Goal: Transaction & Acquisition: Purchase product/service

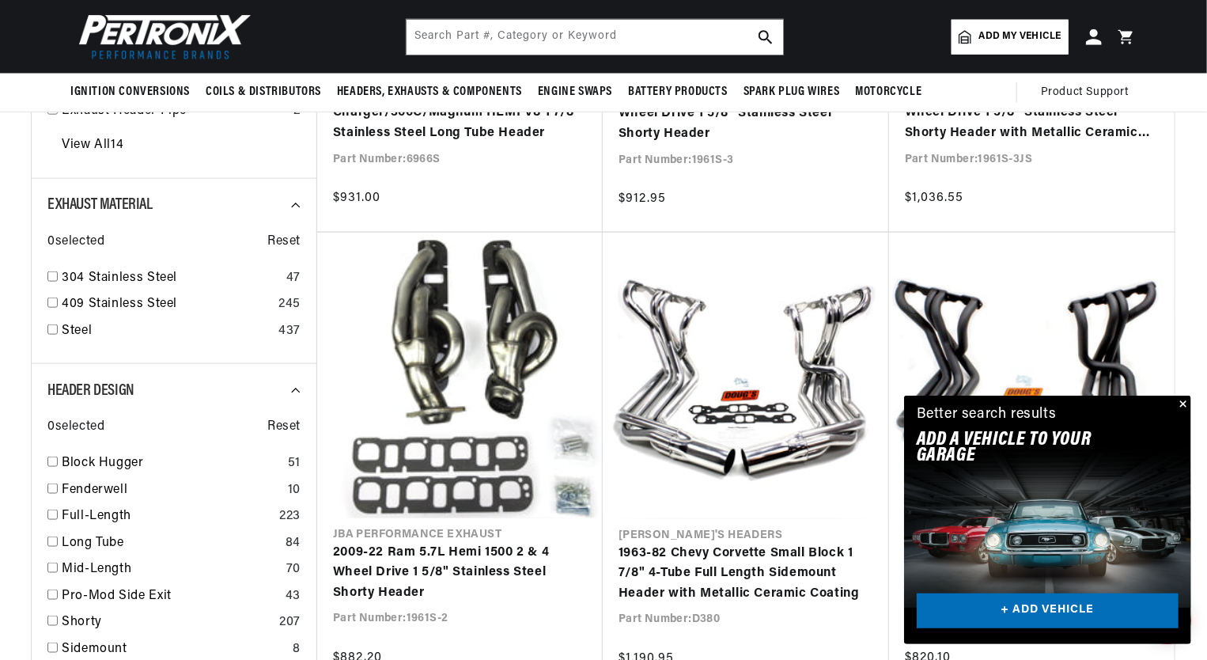
click at [1183, 405] on button "Close" at bounding box center [1182, 405] width 19 height 19
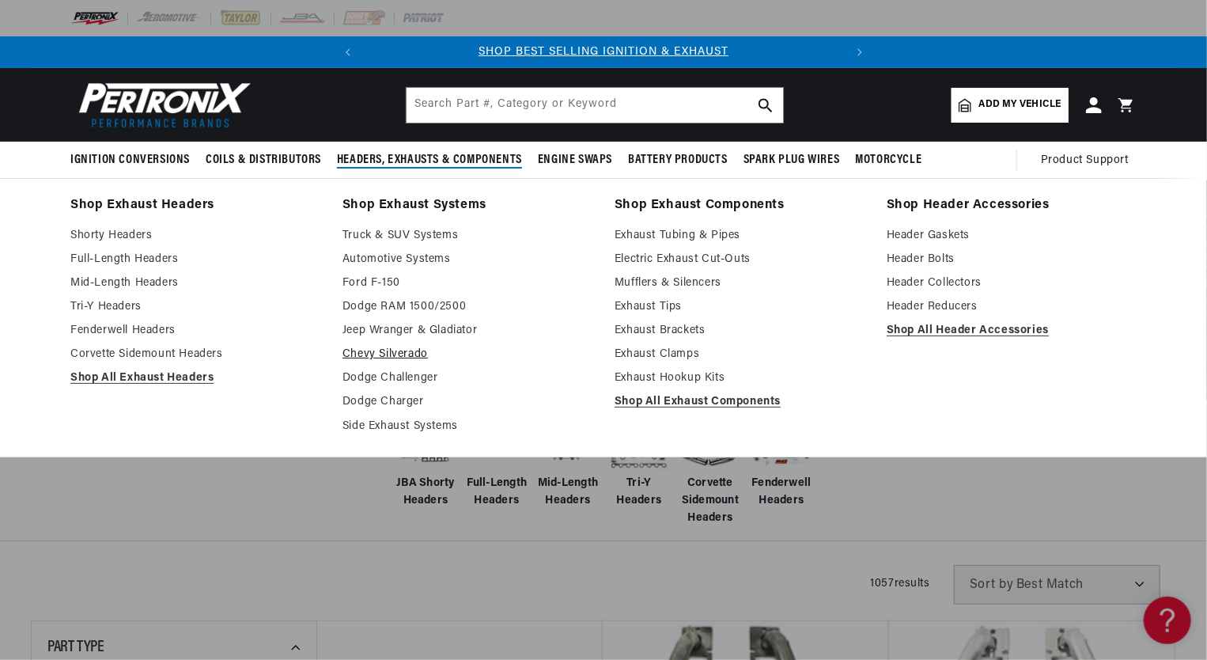
click at [411, 347] on link "Chevy Silverado" at bounding box center [468, 354] width 250 height 19
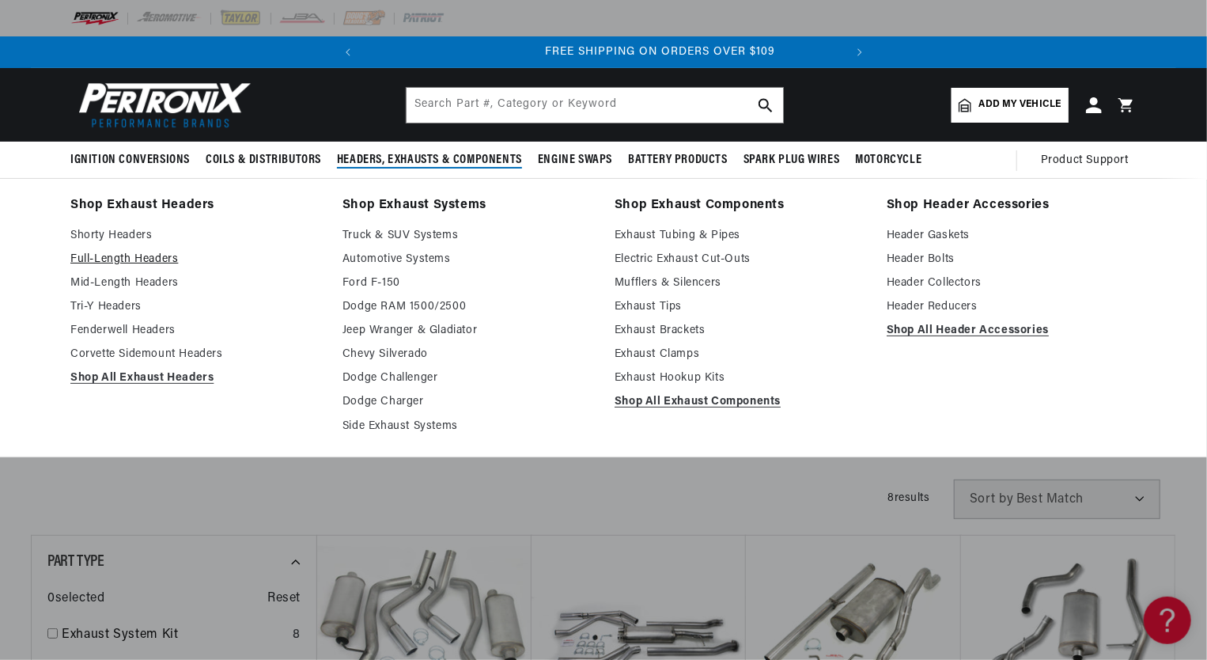
scroll to position [0, 479]
click at [153, 258] on link "Full-Length Headers" at bounding box center [195, 259] width 250 height 19
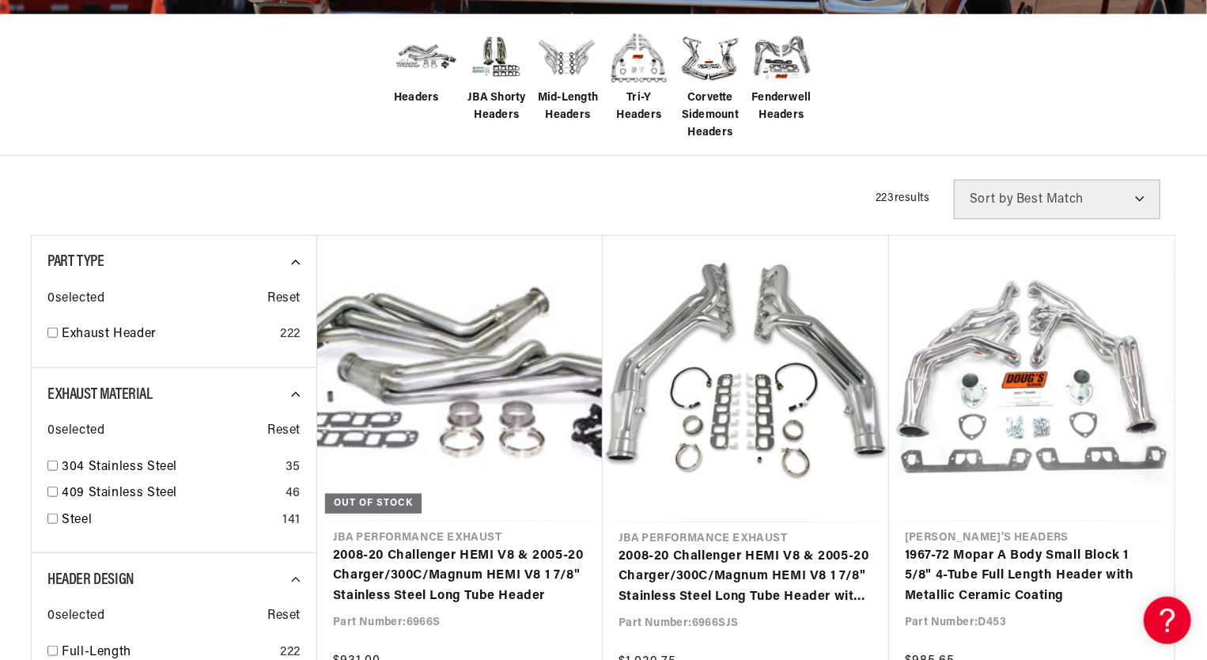
scroll to position [388, 0]
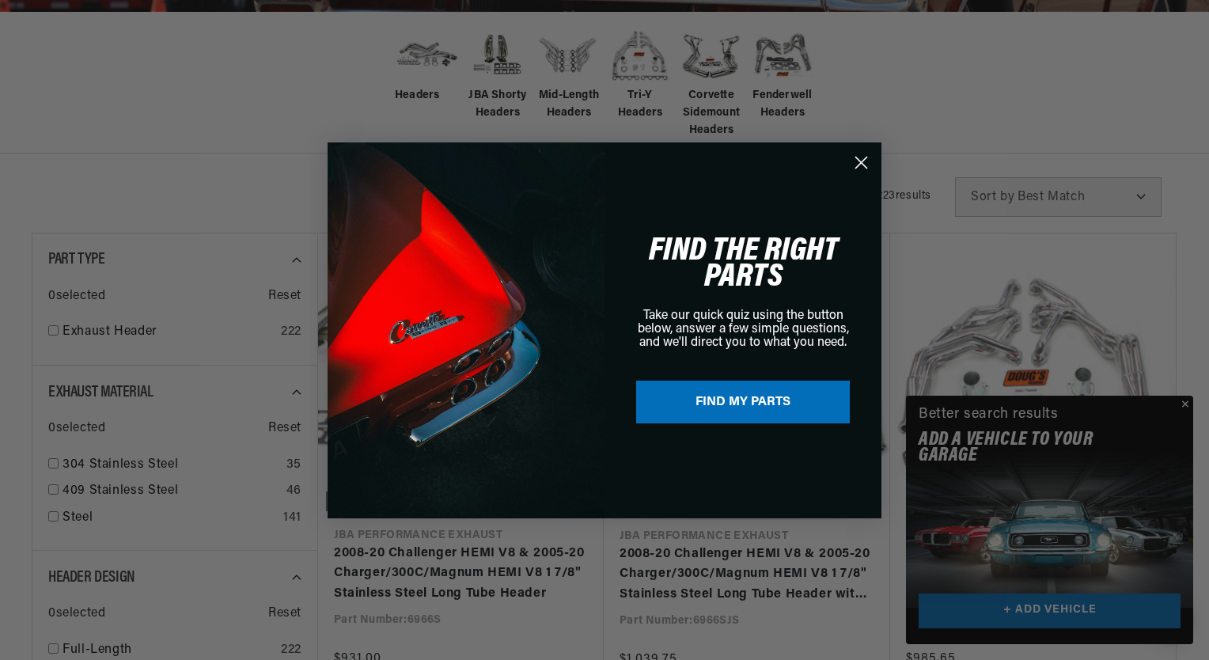
click at [859, 164] on icon "Close dialog" at bounding box center [861, 162] width 11 height 11
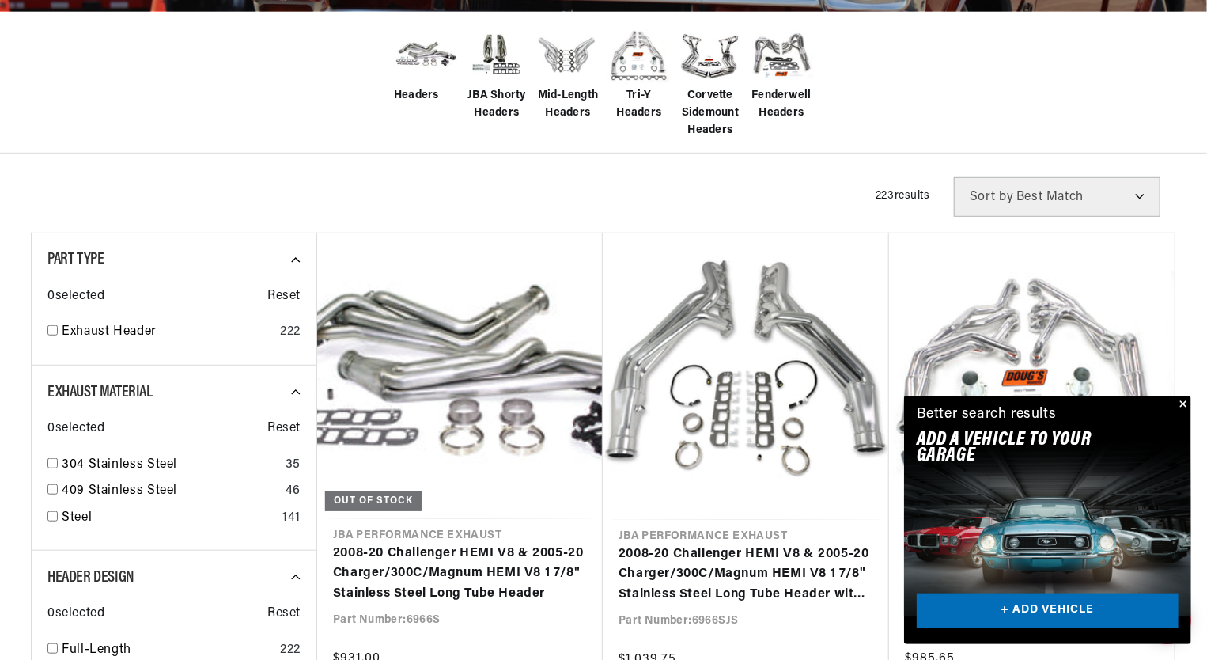
scroll to position [0, 479]
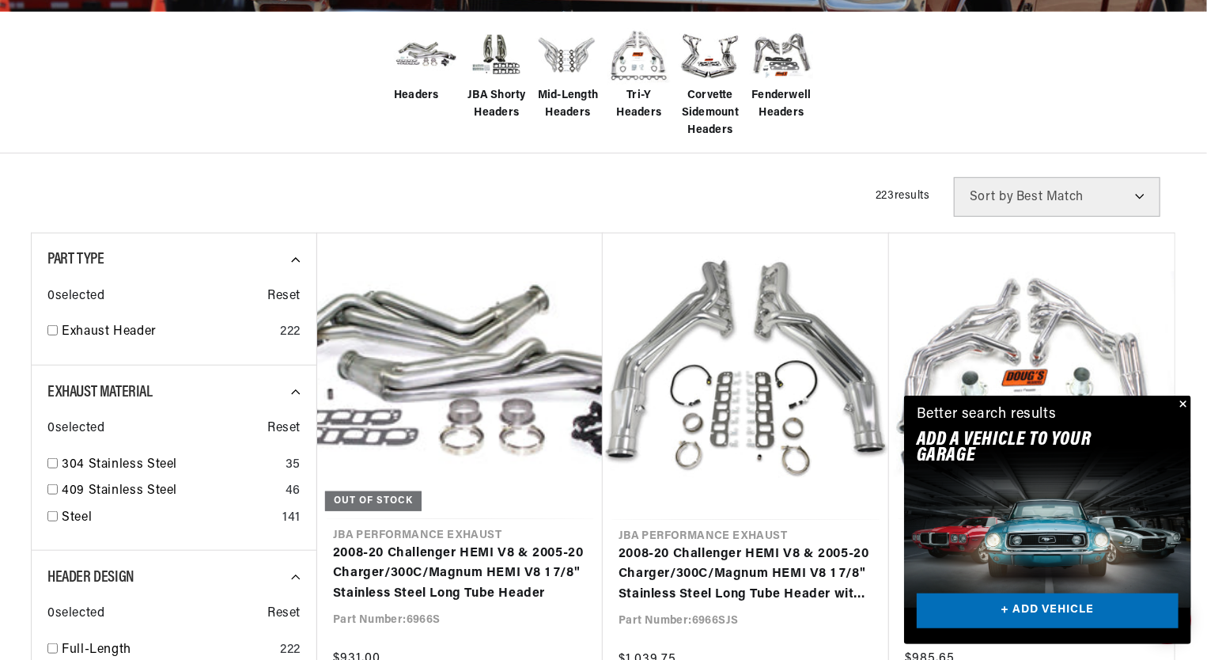
click at [1184, 406] on button "Close" at bounding box center [1182, 405] width 19 height 19
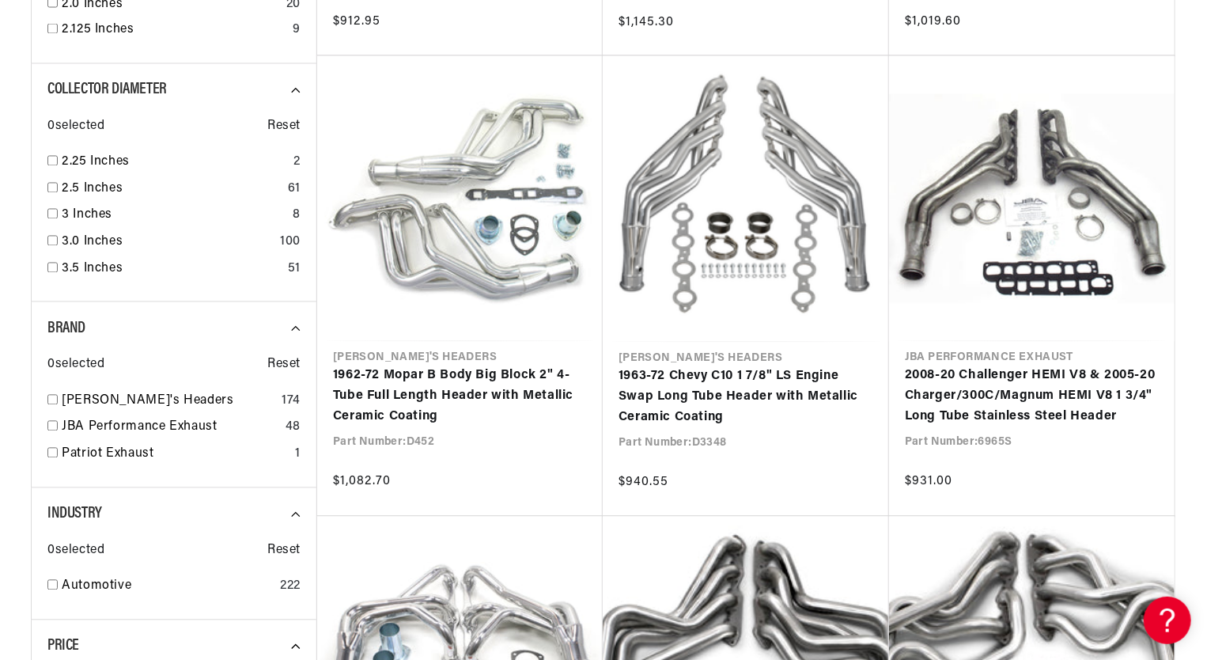
scroll to position [1484, 0]
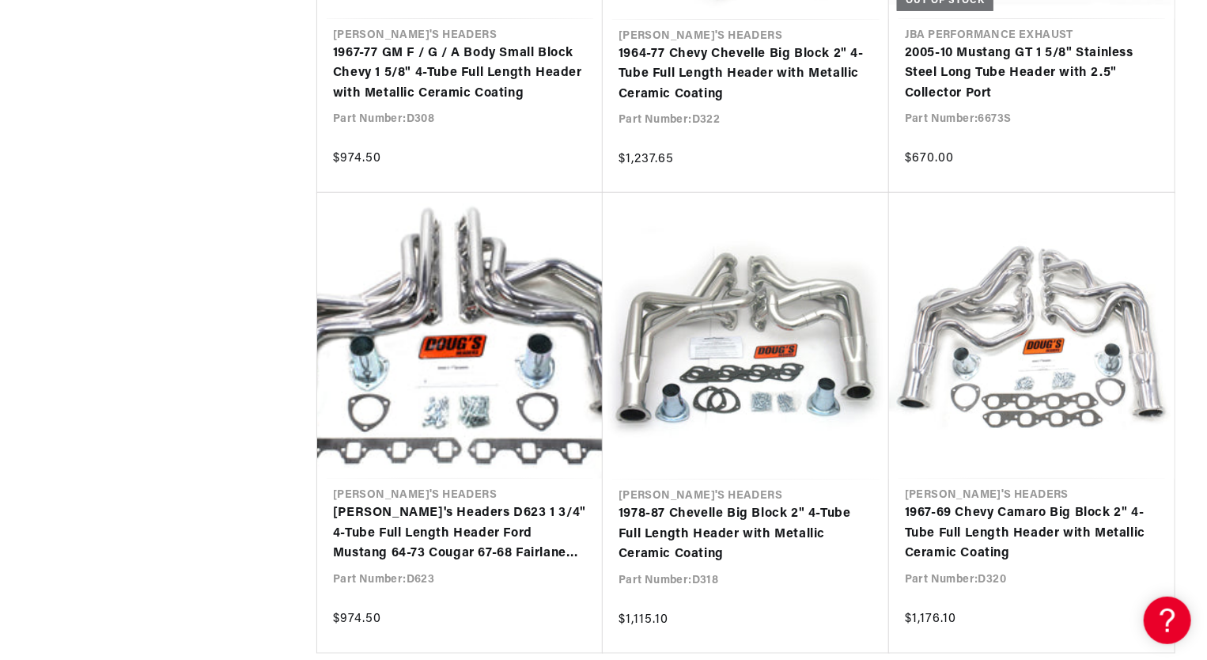
scroll to position [3651, 0]
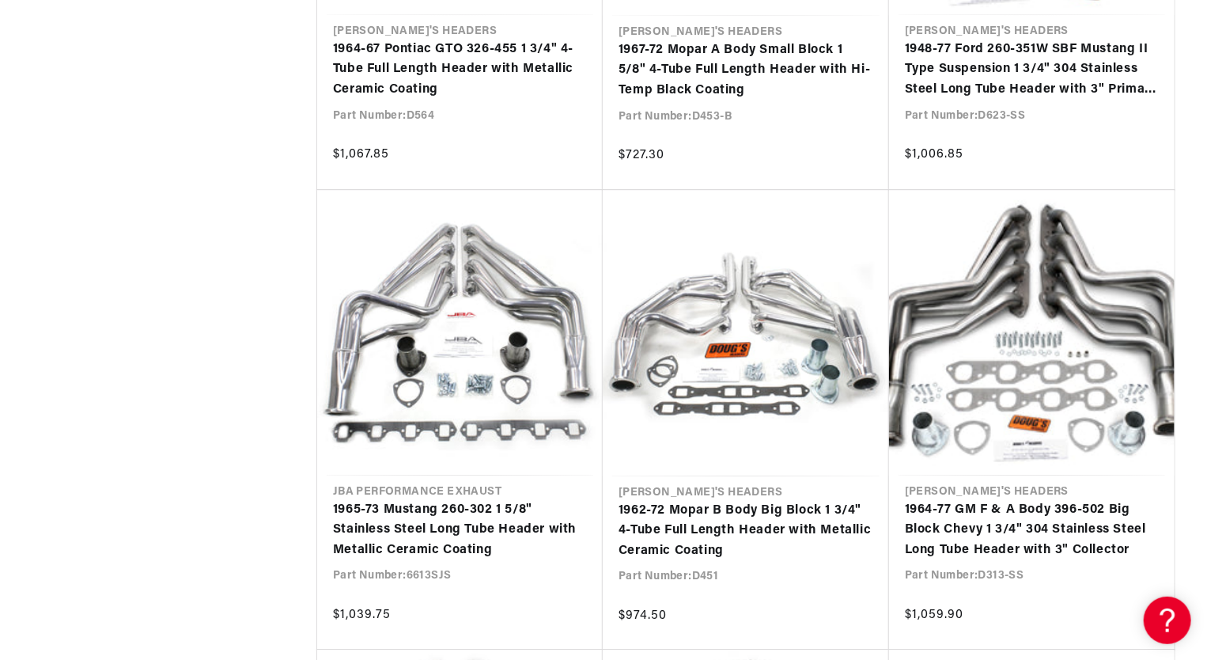
scroll to position [5041, 0]
